Goal: Navigation & Orientation: Find specific page/section

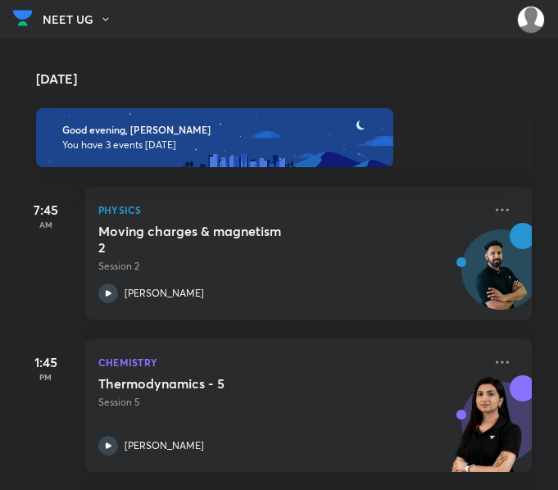
scroll to position [159, 0]
click at [493, 205] on icon at bounding box center [503, 210] width 20 height 20
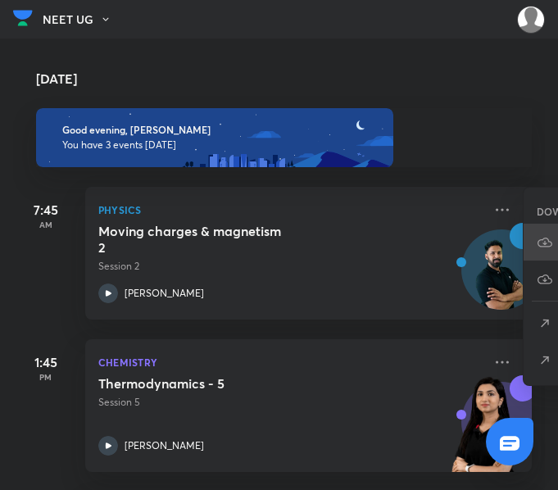
click at [542, 238] on icon at bounding box center [545, 242] width 16 height 16
